Goal: Transaction & Acquisition: Purchase product/service

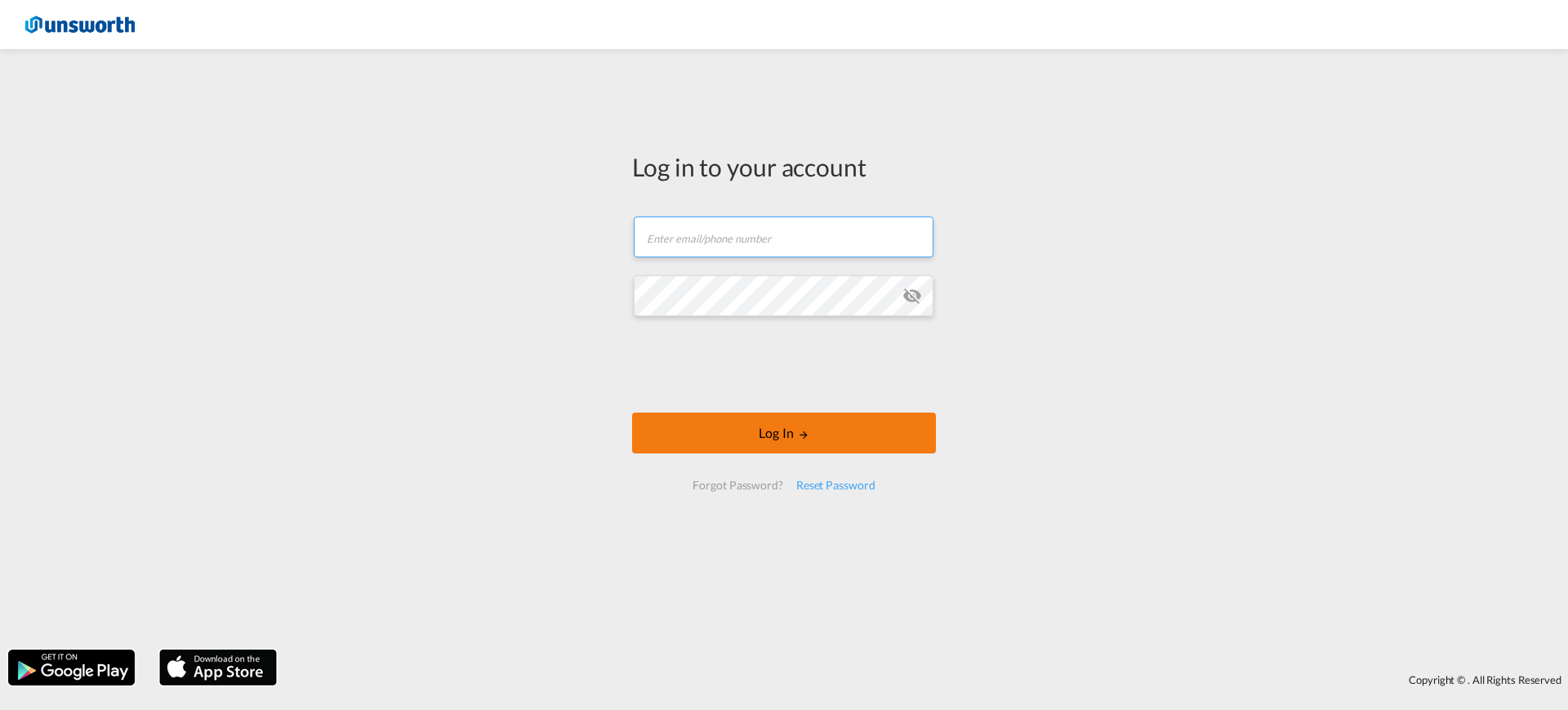
type input "[EMAIL_ADDRESS][PERSON_NAME][DOMAIN_NAME]"
click at [782, 451] on button "Log In" at bounding box center [784, 433] width 304 height 41
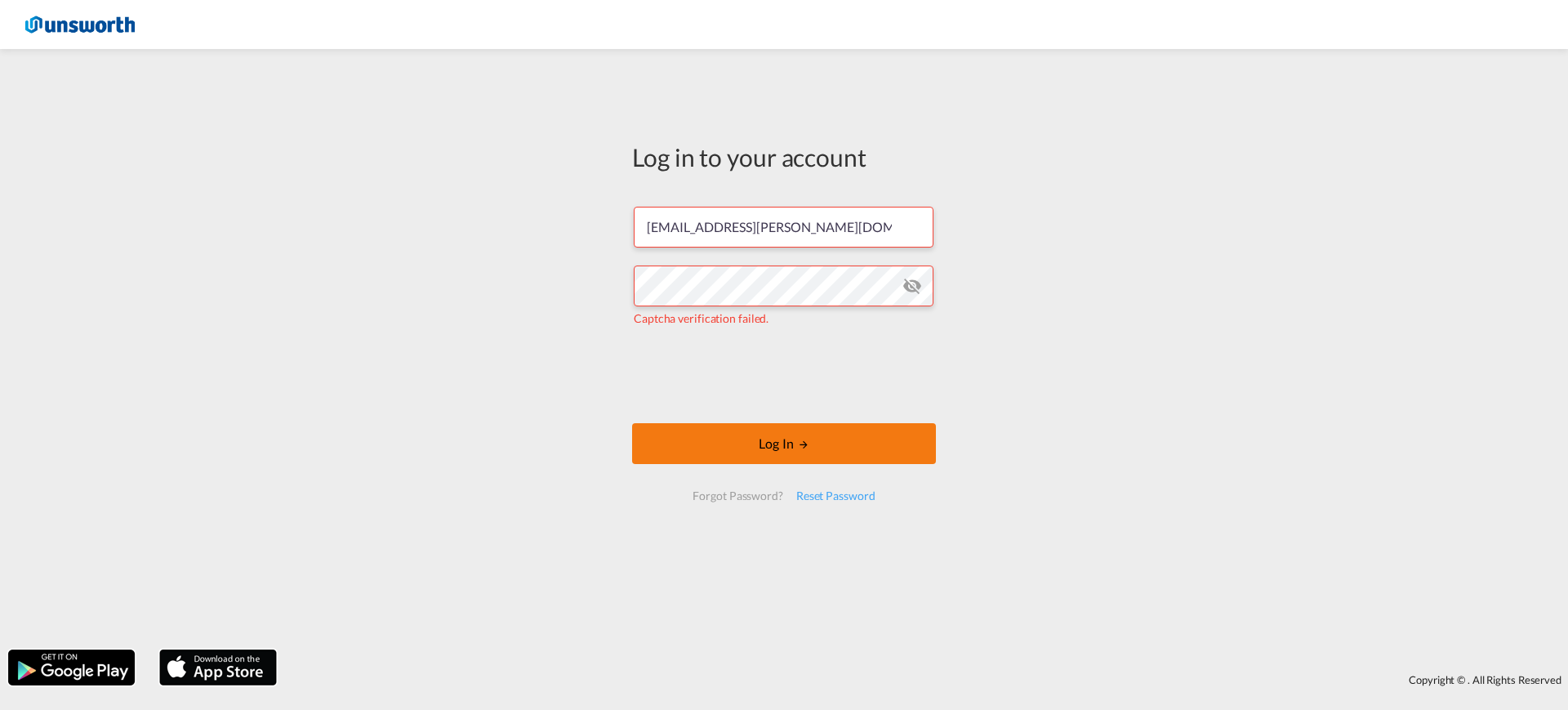
click at [785, 446] on button "Log In" at bounding box center [784, 443] width 304 height 41
click at [746, 443] on button "Log In" at bounding box center [784, 443] width 304 height 41
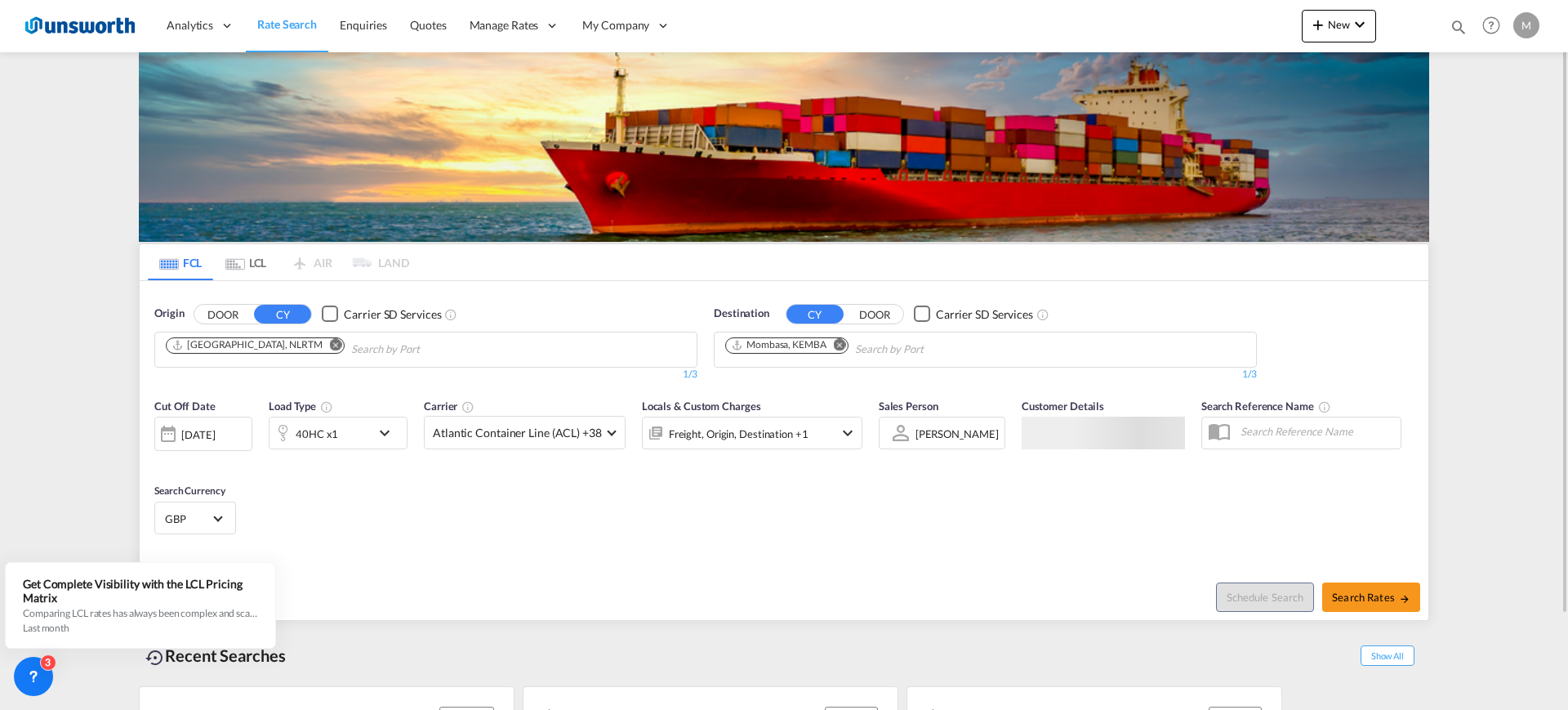
drag, startPoint x: 271, startPoint y: 344, endPoint x: 282, endPoint y: 347, distance: 11.4
click at [330, 344] on md-icon "Remove" at bounding box center [336, 344] width 13 height 13
click at [284, 347] on body "Analytics Reports Dashboard Rate Search Enquiries Quotes" at bounding box center [784, 355] width 1568 height 710
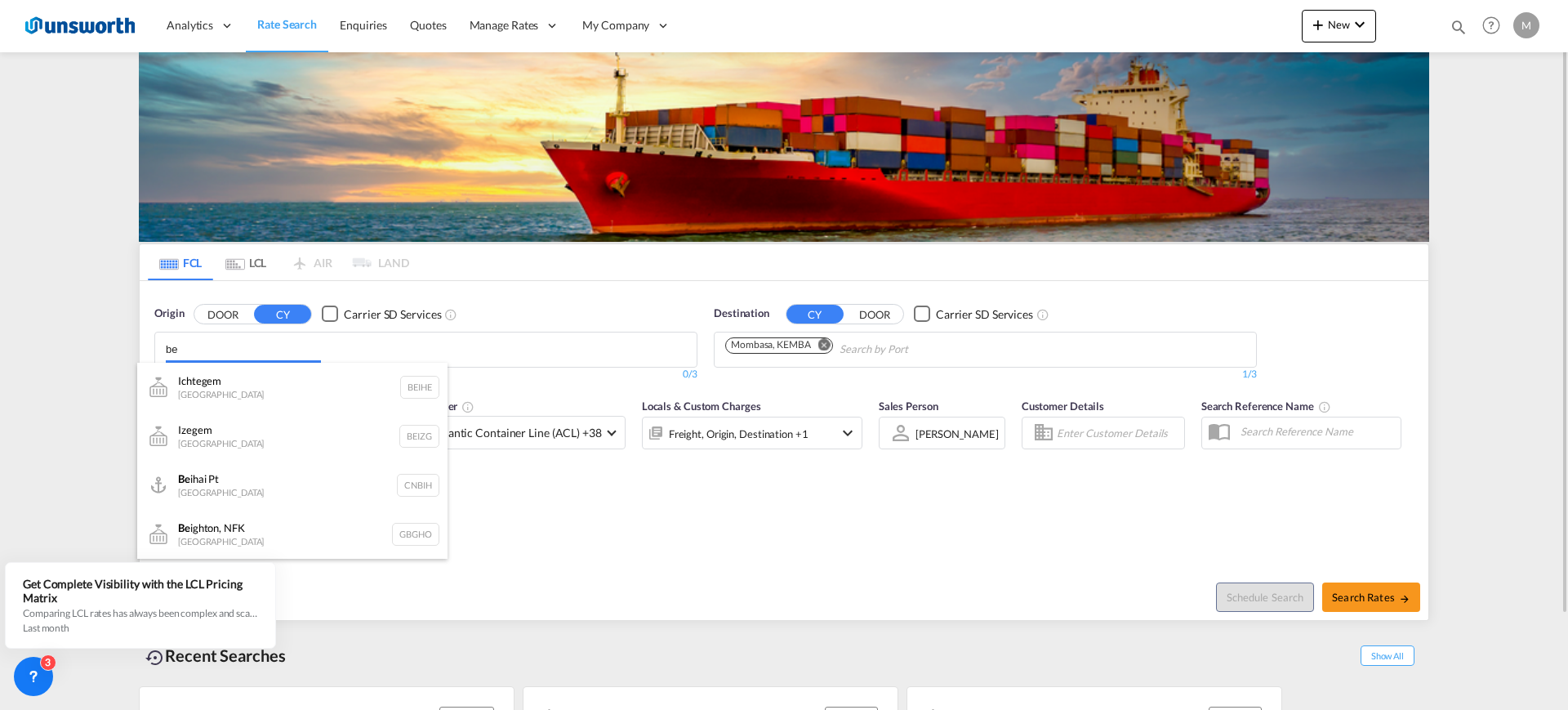
type input "b"
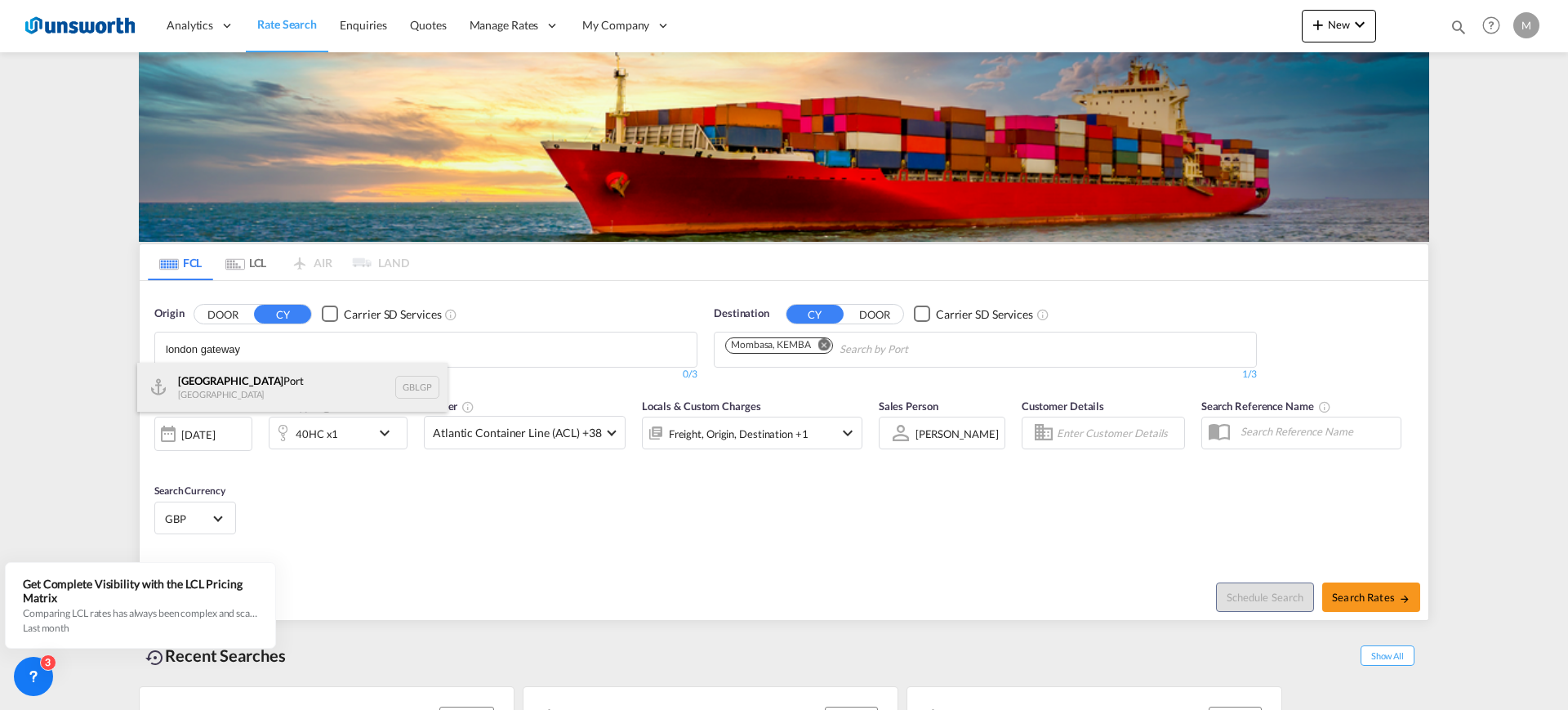
type input "london gateway"
click at [259, 383] on div "[GEOGRAPHIC_DATA] [GEOGRAPHIC_DATA] [GEOGRAPHIC_DATA]" at bounding box center [293, 387] width 310 height 49
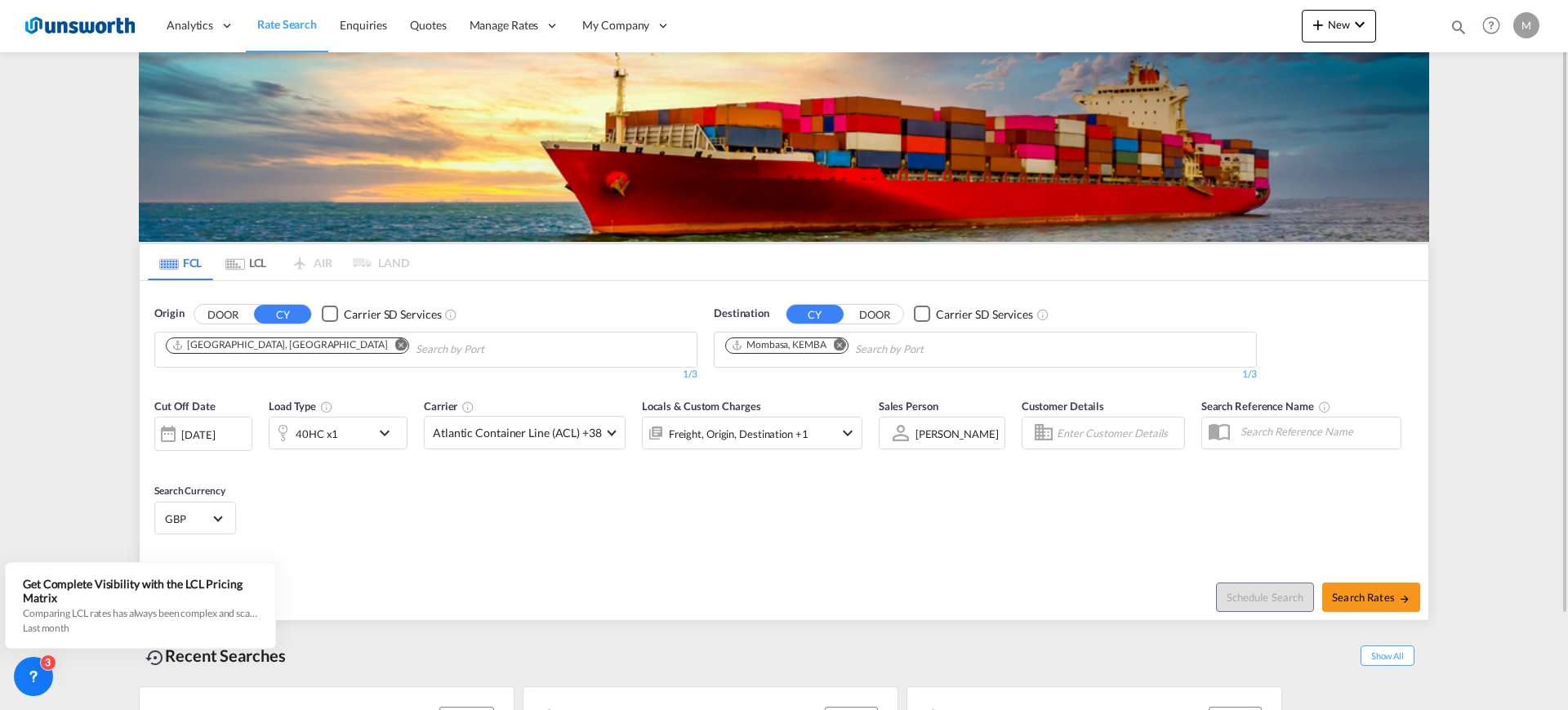
click at [846, 345] on md-icon "Remove" at bounding box center [840, 344] width 13 height 13
click at [864, 344] on input "Chips input." at bounding box center [803, 349] width 155 height 26
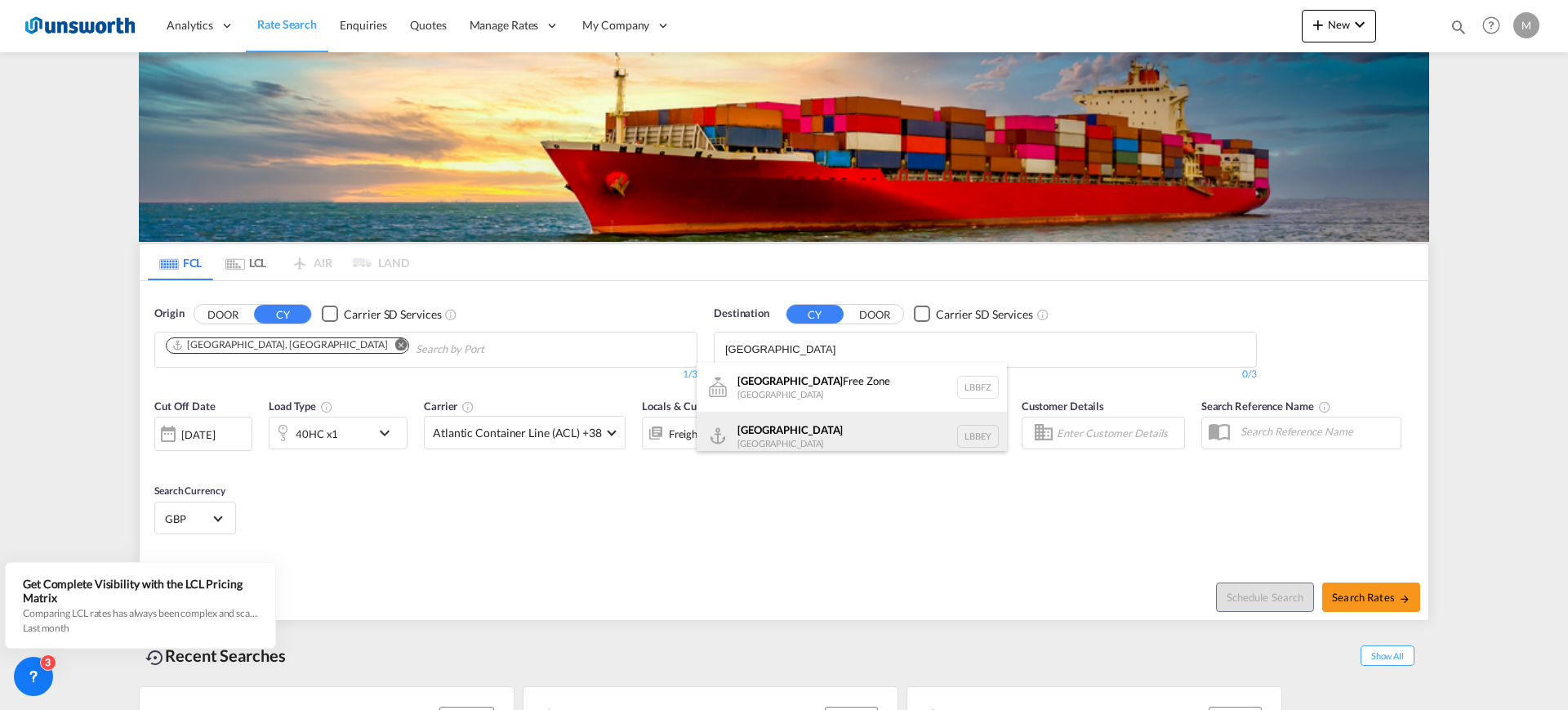
type input "[GEOGRAPHIC_DATA]"
click at [829, 430] on div "Beirut [GEOGRAPHIC_DATA] LBBEY" at bounding box center [852, 436] width 310 height 49
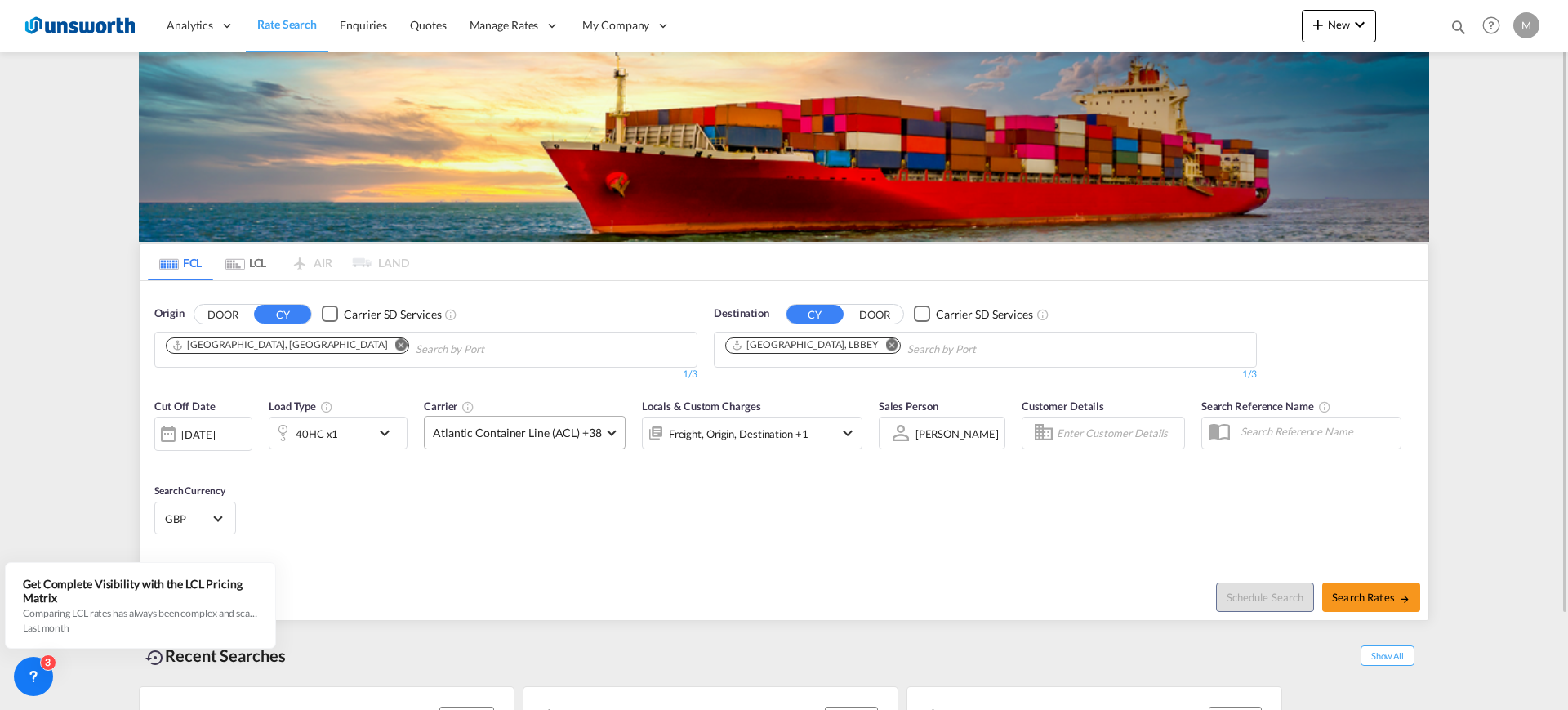
click at [562, 422] on md-select-value "Atlantic Container Line (ACL) +38" at bounding box center [524, 433] width 201 height 32
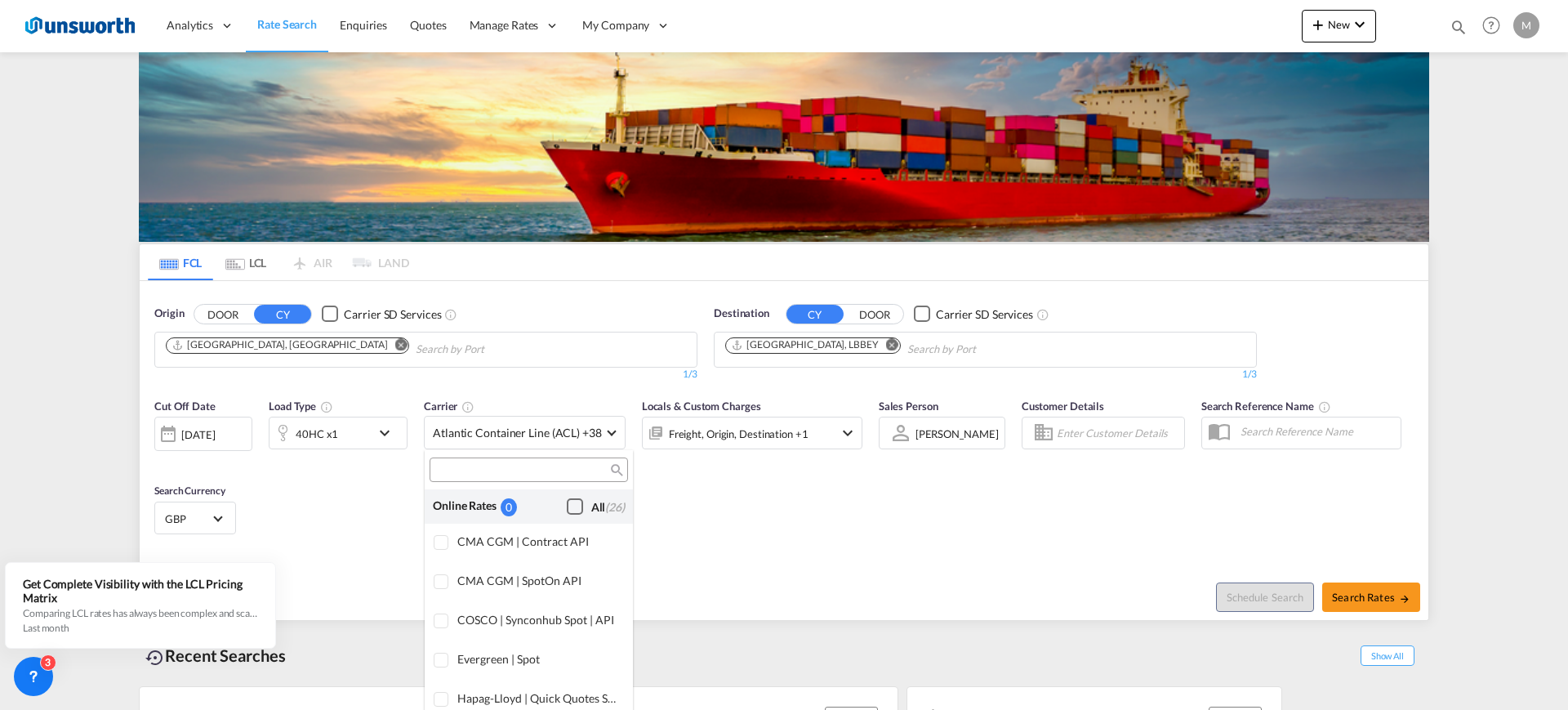
click at [567, 507] on div "Checkbox No Ink" at bounding box center [575, 506] width 16 height 16
click at [757, 535] on md-backdrop at bounding box center [784, 355] width 1568 height 710
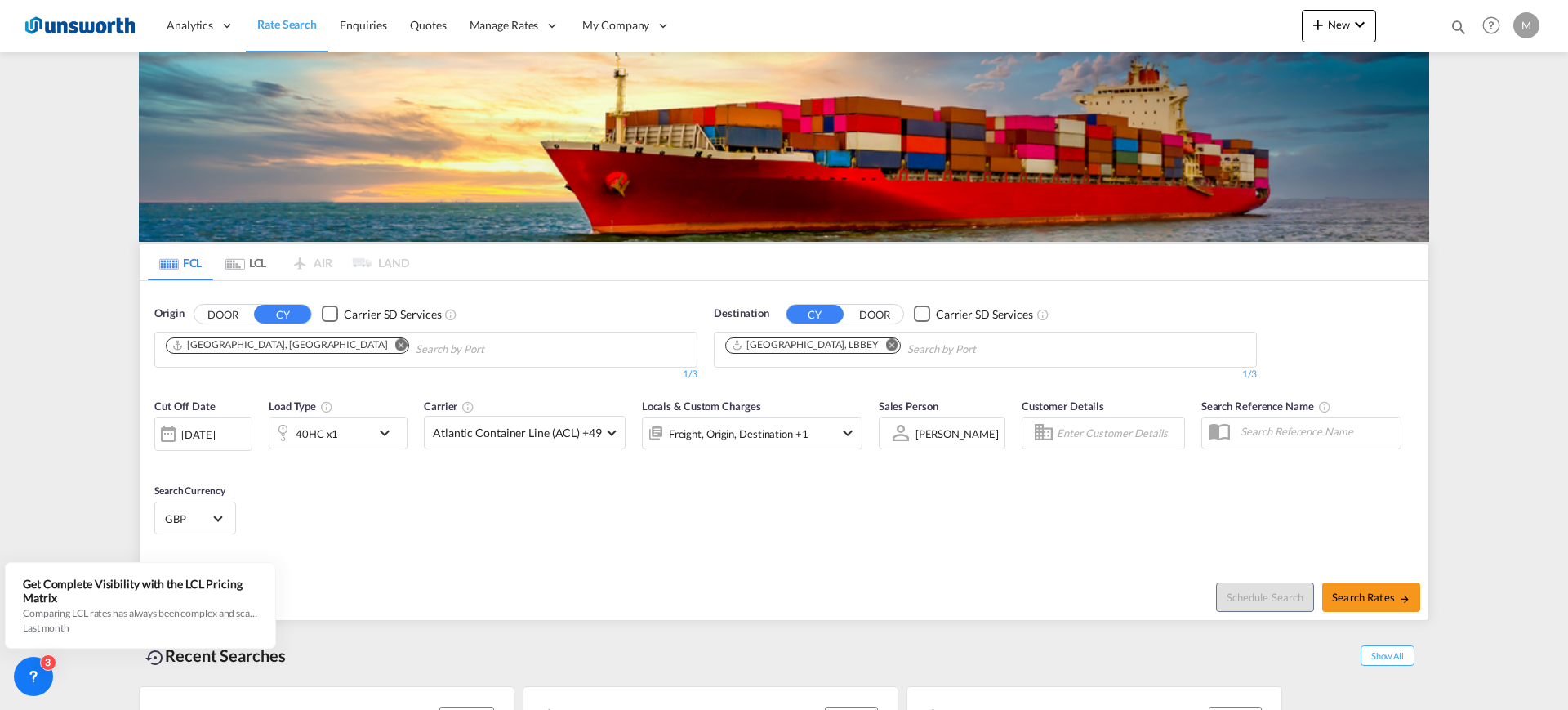
scroll to position [109, 0]
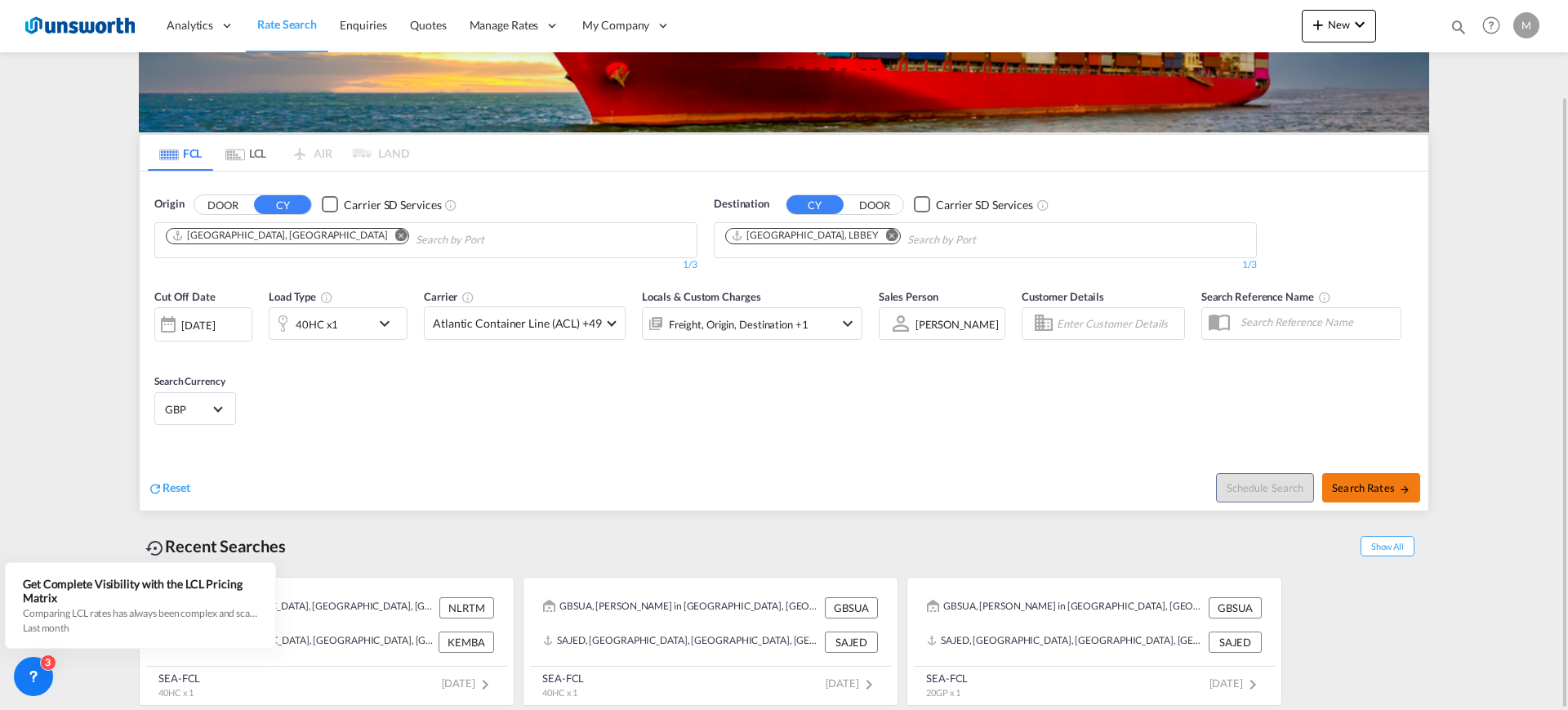
click at [1404, 478] on button "Search Rates" at bounding box center [1371, 488] width 98 height 29
type input "GBLGP to LBBEY / [DATE]"
